Goal: Transaction & Acquisition: Purchase product/service

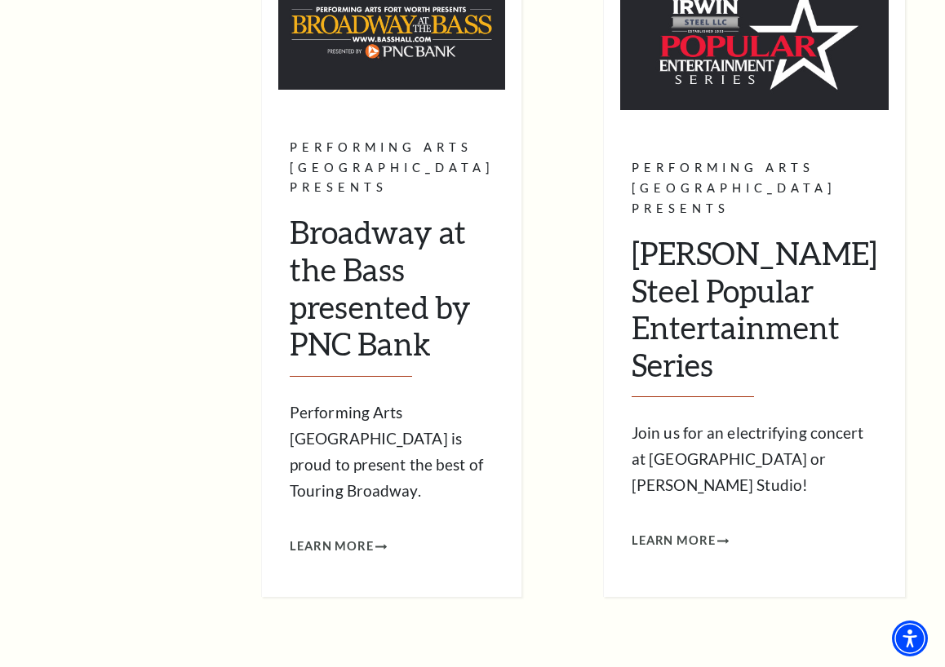
scroll to position [642, 0]
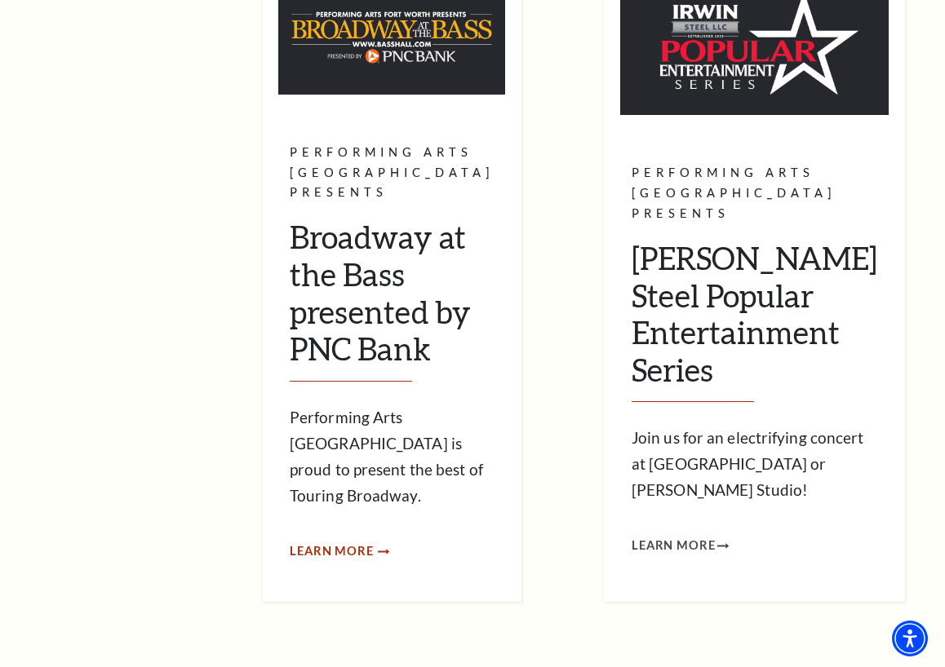
click at [374, 542] on span "Learn More" at bounding box center [332, 552] width 84 height 20
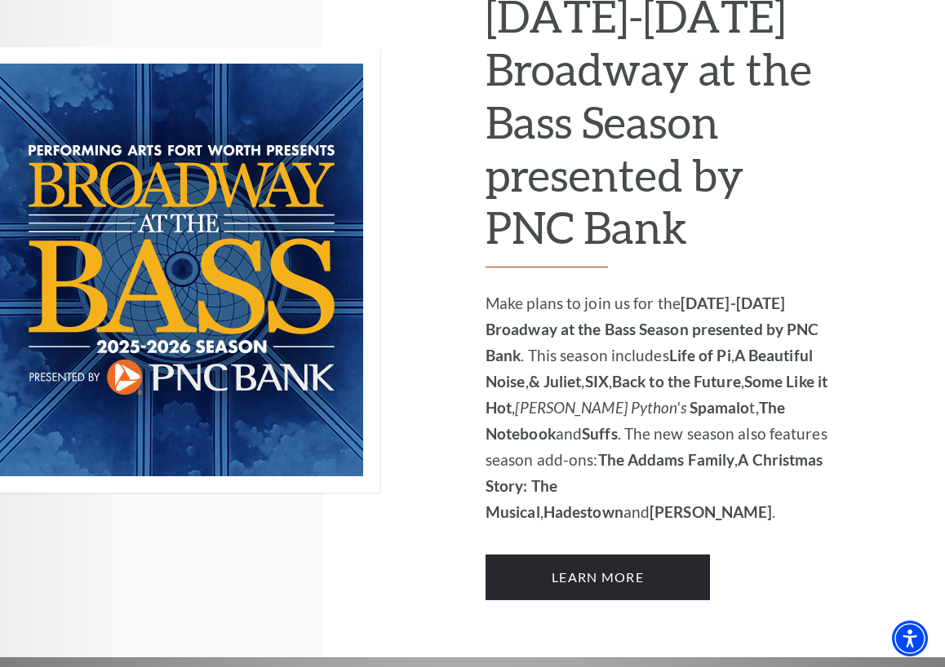
scroll to position [1100, 0]
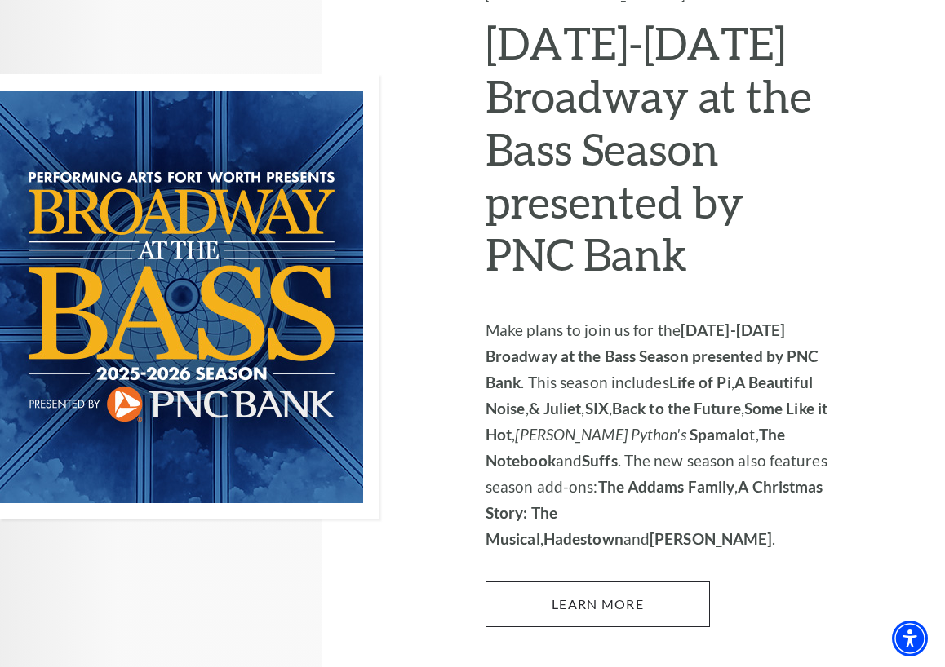
click at [648, 582] on link "Learn More" at bounding box center [597, 605] width 224 height 46
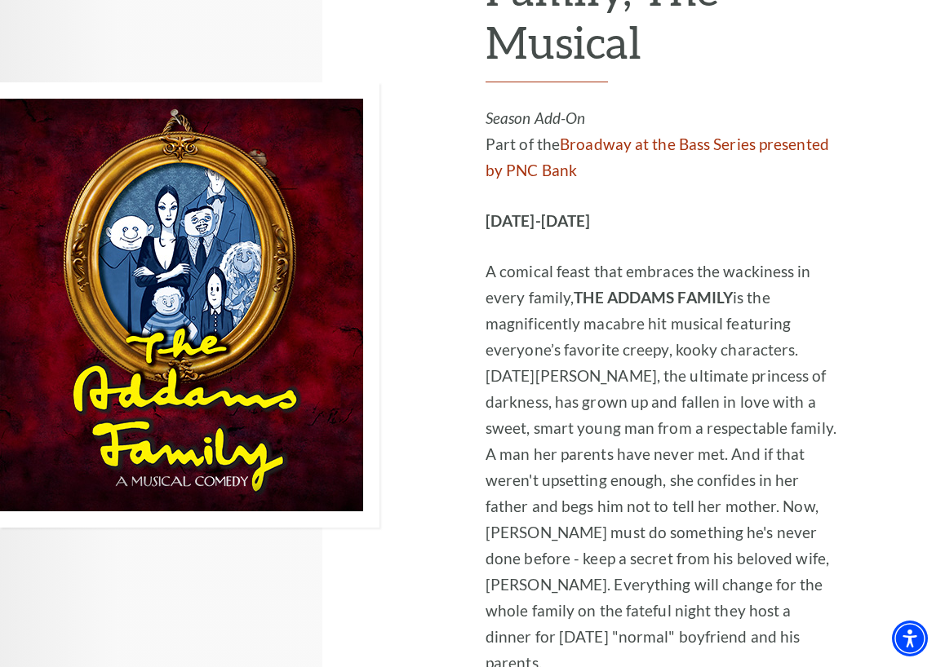
scroll to position [3169, 0]
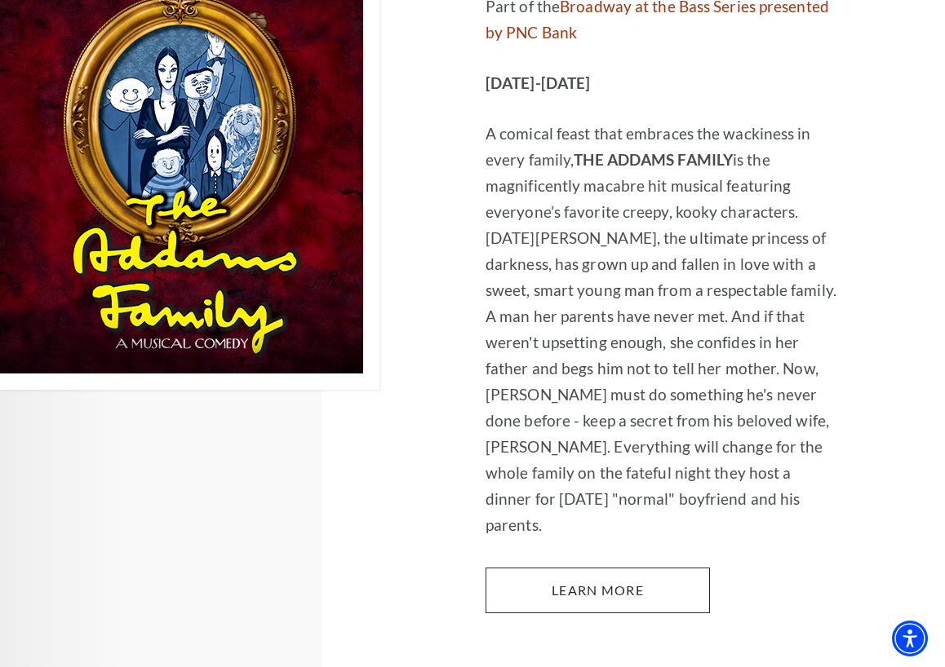
click at [624, 568] on link "Learn More" at bounding box center [597, 591] width 224 height 46
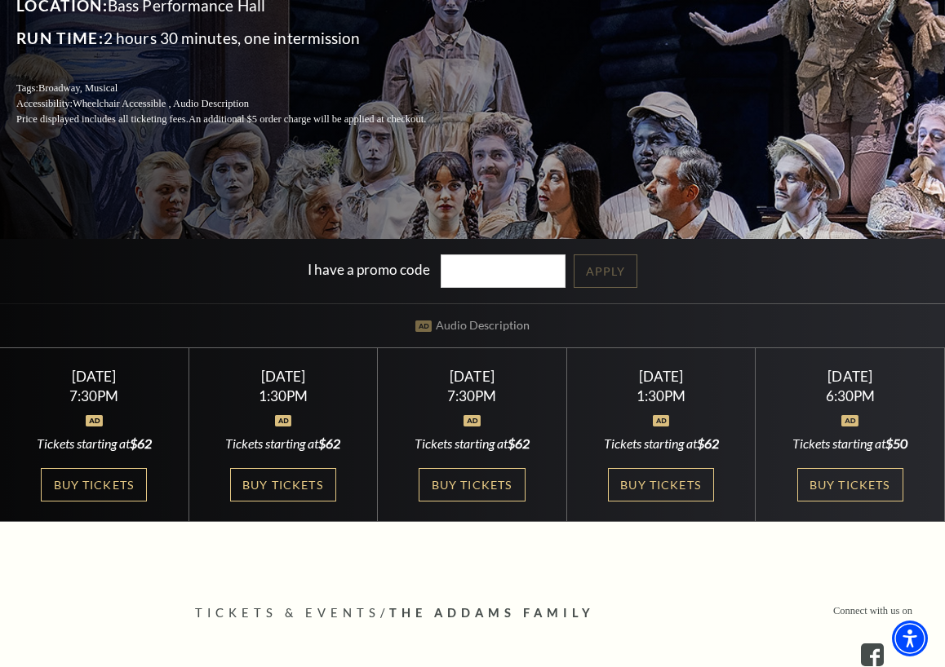
scroll to position [301, 0]
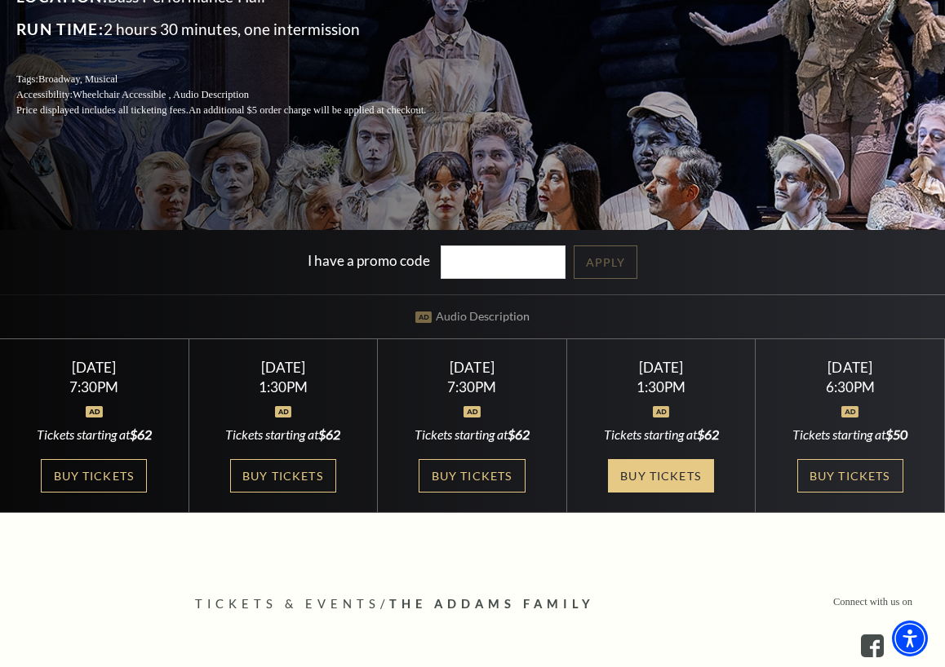
click at [676, 467] on link "Buy Tickets" at bounding box center [661, 475] width 106 height 33
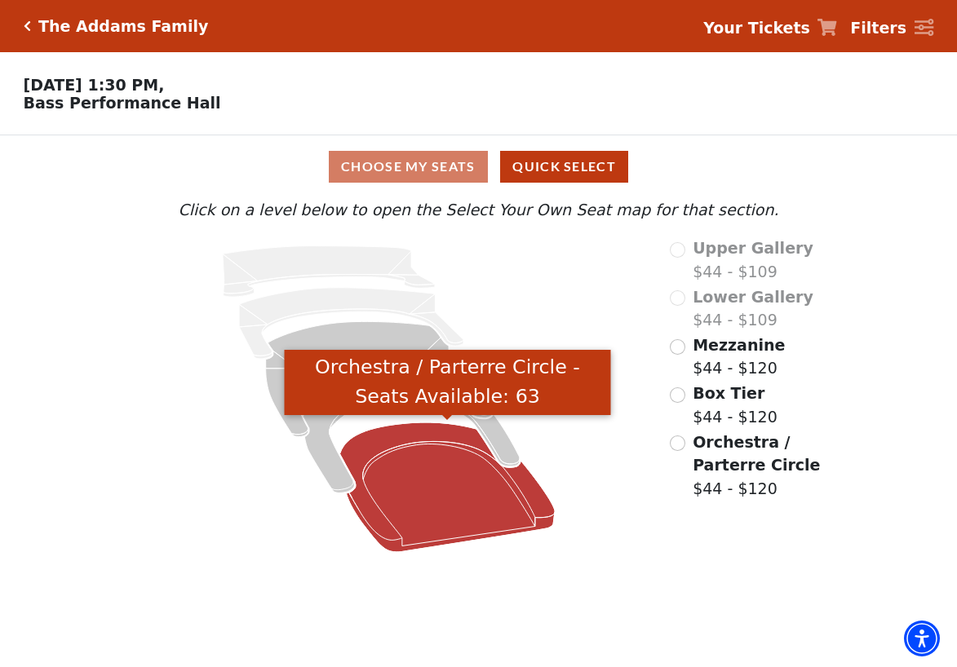
click at [456, 502] on icon "Orchestra / Parterre Circle - Seats Available: 63" at bounding box center [447, 488] width 215 height 130
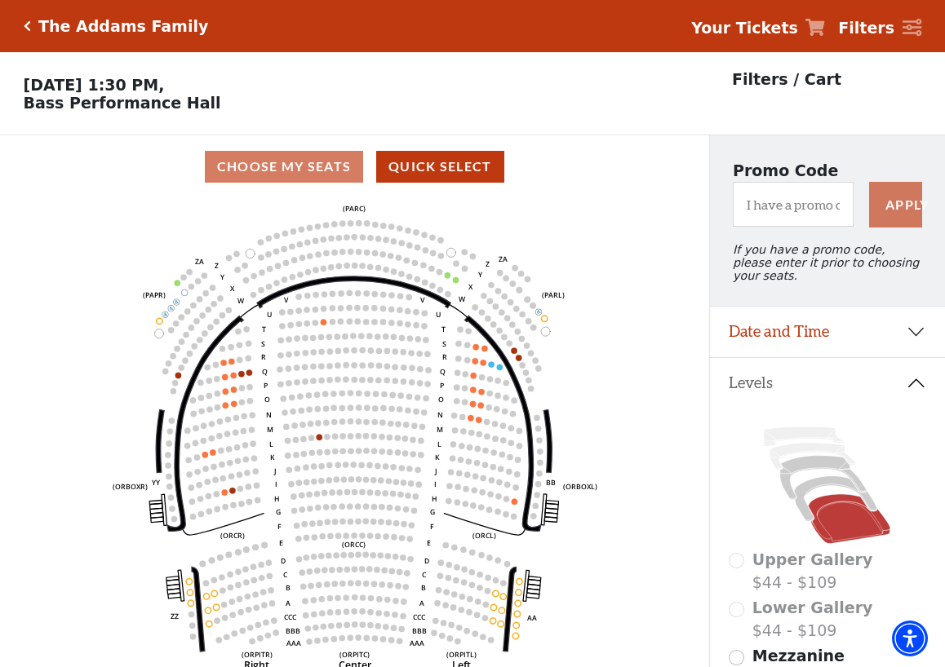
click at [822, 26] on icon at bounding box center [815, 27] width 20 height 17
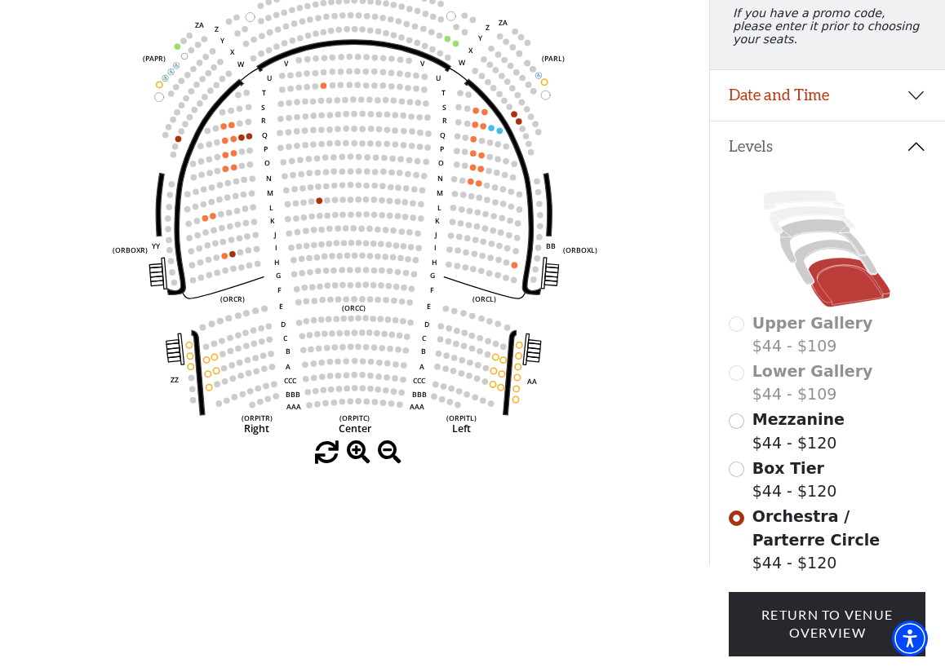
scroll to position [238, 0]
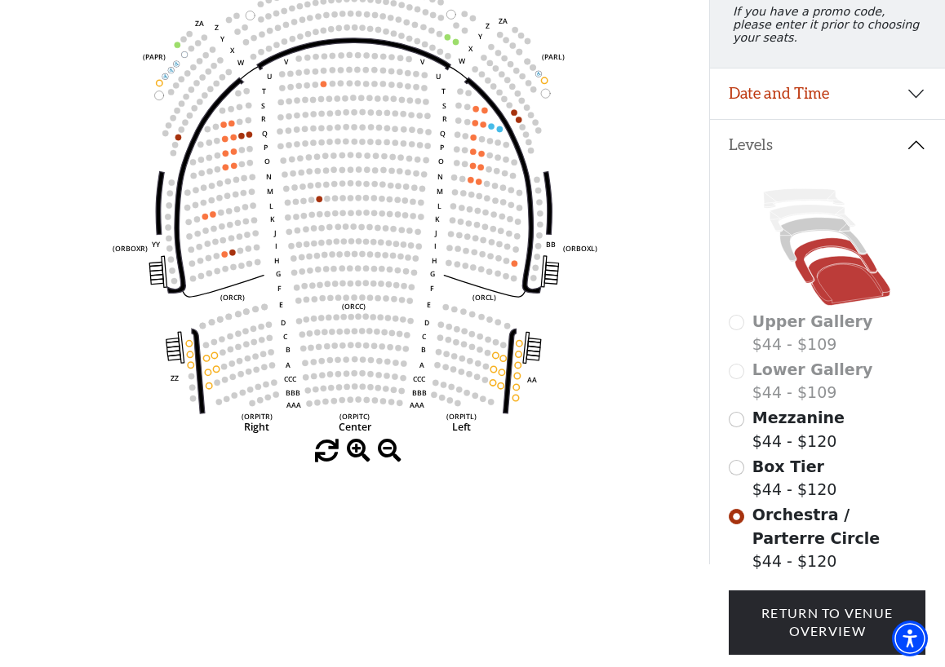
click at [806, 272] on icon at bounding box center [836, 260] width 82 height 45
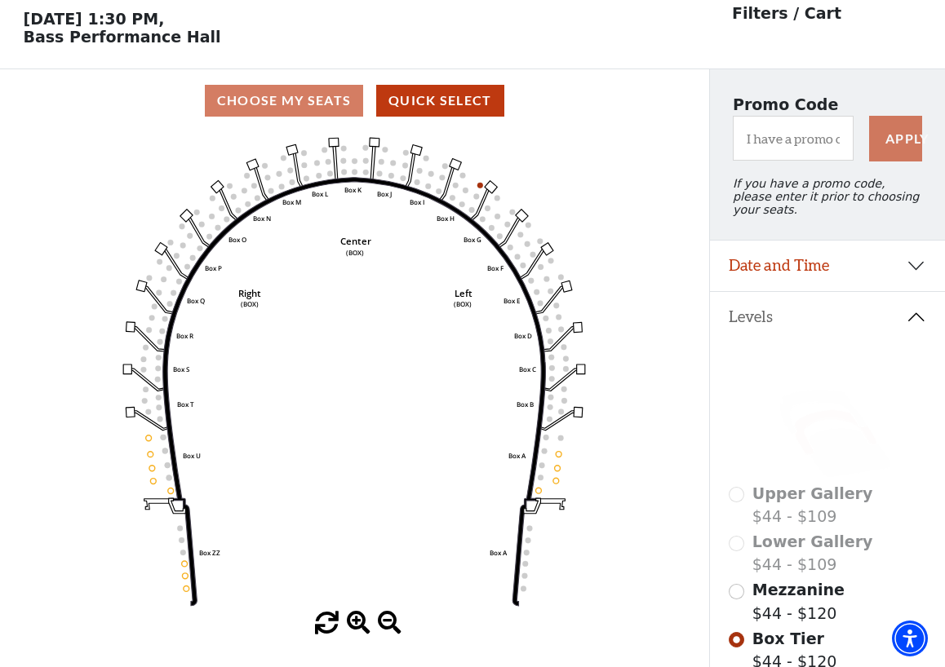
scroll to position [76, 0]
